Goal: Communication & Community: Connect with others

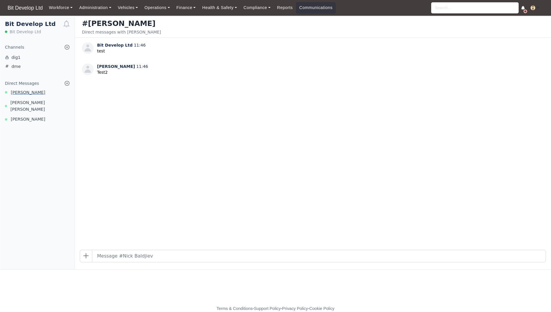
click at [41, 90] on link "[PERSON_NAME]" at bounding box center [37, 92] width 74 height 7
click at [38, 108] on div "Direct Messages [PERSON_NAME] [PERSON_NAME] [PERSON_NAME] [PERSON_NAME]" at bounding box center [37, 101] width 74 height 43
click at [35, 104] on span "[PERSON_NAME] [PERSON_NAME]" at bounding box center [39, 105] width 59 height 13
click at [33, 116] on span "[PERSON_NAME]" at bounding box center [28, 119] width 34 height 7
click at [33, 95] on span "[PERSON_NAME]" at bounding box center [28, 92] width 34 height 7
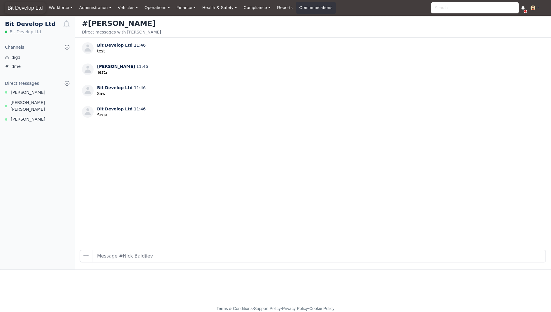
click at [25, 6] on span "Bit Develop Ltd" at bounding box center [25, 8] width 41 height 12
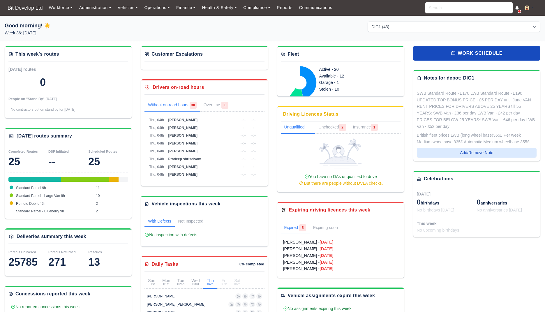
select select "2"
